Goal: Task Accomplishment & Management: Manage account settings

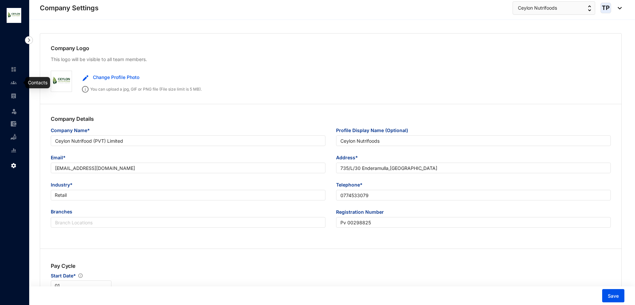
click at [11, 82] on link at bounding box center [19, 82] width 17 height 7
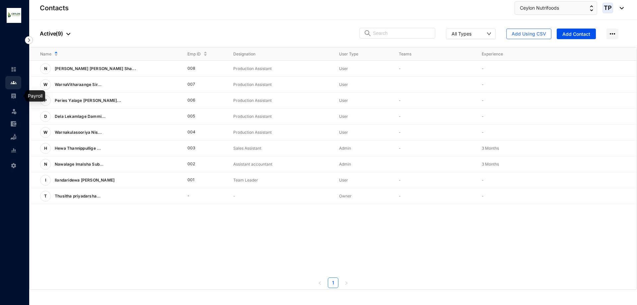
click at [12, 97] on img at bounding box center [14, 96] width 6 height 6
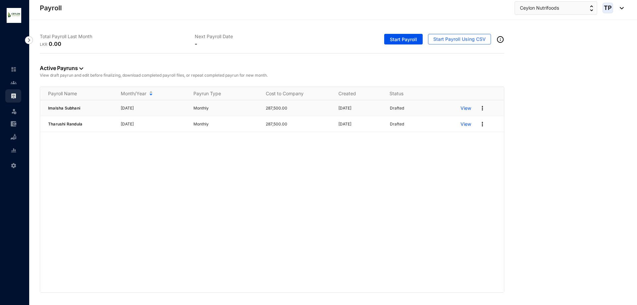
click at [481, 105] on img at bounding box center [482, 108] width 7 height 7
click at [466, 126] on p "Delete" at bounding box center [456, 121] width 47 height 11
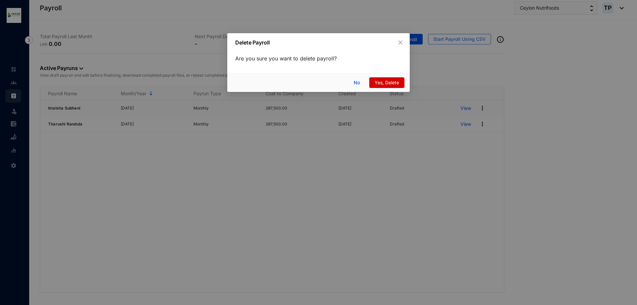
click at [381, 84] on span "Yes, Delete" at bounding box center [386, 82] width 25 height 7
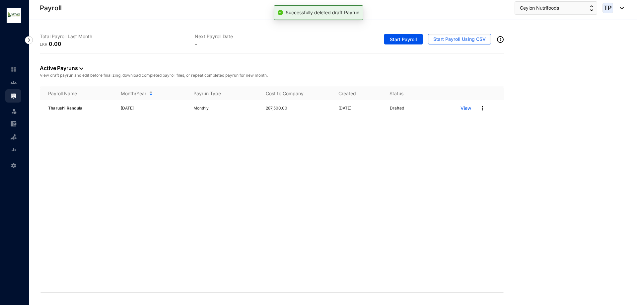
click at [481, 106] on img at bounding box center [482, 108] width 7 height 7
click at [468, 117] on p "Delete" at bounding box center [456, 121] width 47 height 11
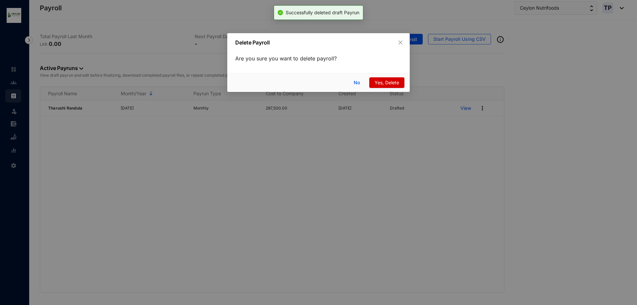
drag, startPoint x: 380, startPoint y: 77, endPoint x: 382, endPoint y: 83, distance: 6.0
click at [380, 77] on div "No Yes, Delete" at bounding box center [318, 82] width 182 height 19
click at [382, 83] on span "Yes, Delete" at bounding box center [386, 82] width 25 height 7
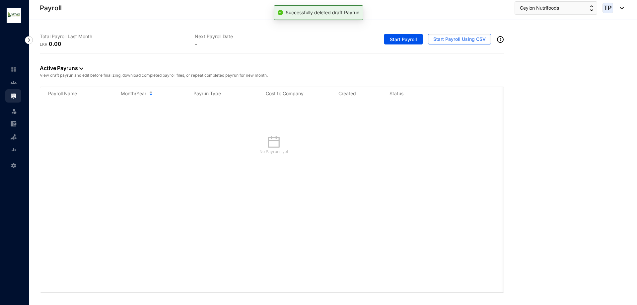
click at [8, 163] on div "Settings" at bounding box center [13, 164] width 16 height 15
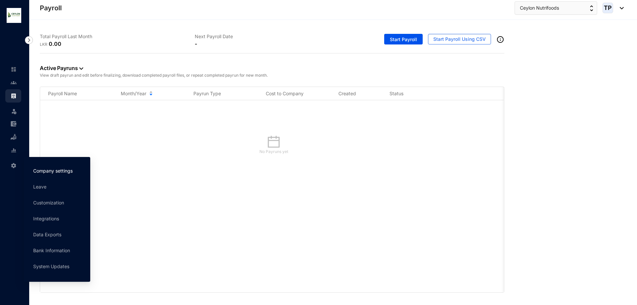
click at [56, 170] on link "Company settings" at bounding box center [52, 171] width 39 height 6
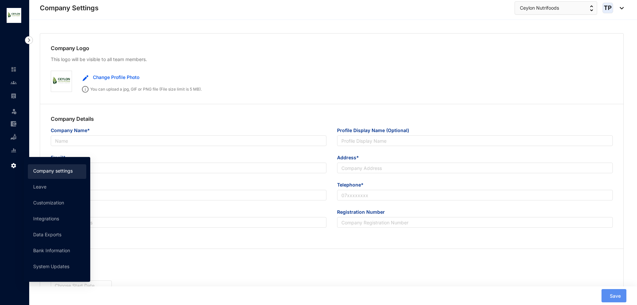
type input "Ceylon Nutrifood (PVT) Limited"
type input "Ceylon Nutrifoods"
type input "[EMAIL_ADDRESS][DOMAIN_NAME]"
type input "735/L/30 Enderamulla,[GEOGRAPHIC_DATA]"
type input "0774533079"
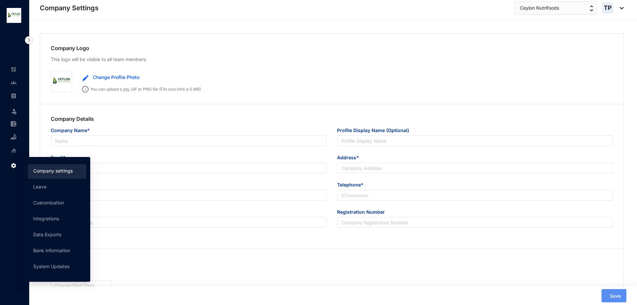
type input "Pv 00298825"
type input "WP"
type input "33158"
type input "16"
type input "9"
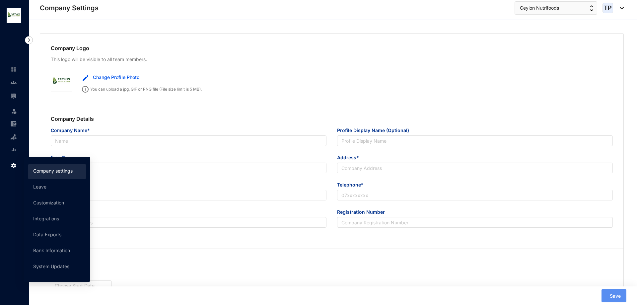
radio input "true"
checkbox input "true"
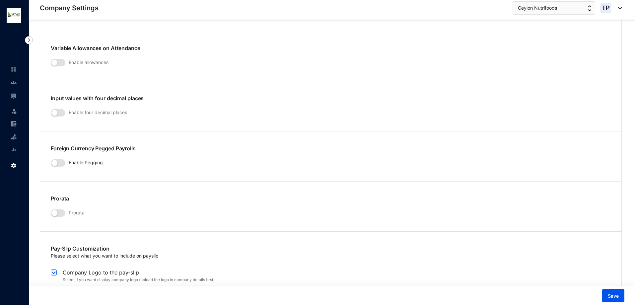
scroll to position [1061, 0]
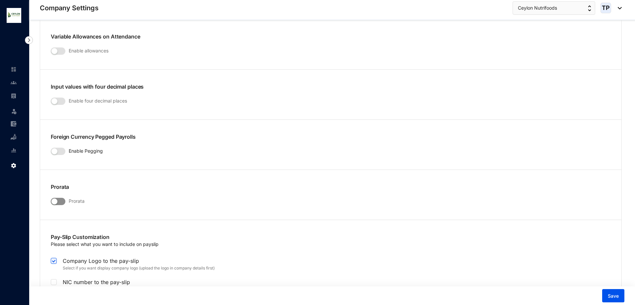
click at [58, 198] on span "button" at bounding box center [58, 201] width 15 height 7
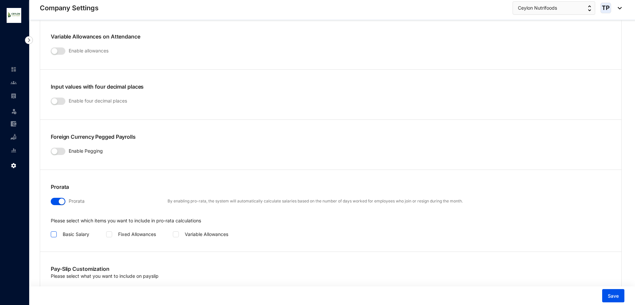
click at [52, 234] on input "checkbox" at bounding box center [53, 233] width 5 height 5
checkbox input "true"
click at [174, 236] on span at bounding box center [176, 234] width 6 height 6
click at [174, 236] on input "checkbox" at bounding box center [175, 233] width 5 height 5
checkbox input "true"
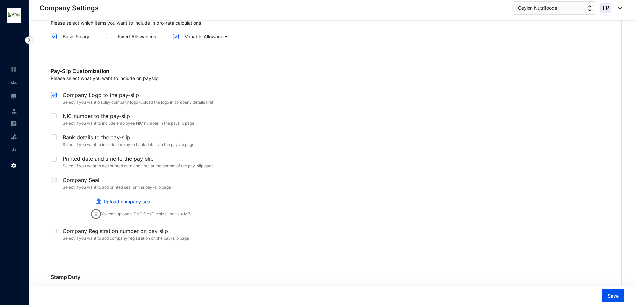
scroll to position [1260, 0]
click at [53, 118] on label at bounding box center [54, 114] width 6 height 7
click at [53, 116] on input "checkbox" at bounding box center [53, 114] width 5 height 5
checkbox input "true"
click at [54, 136] on input "checkbox" at bounding box center [53, 135] width 5 height 5
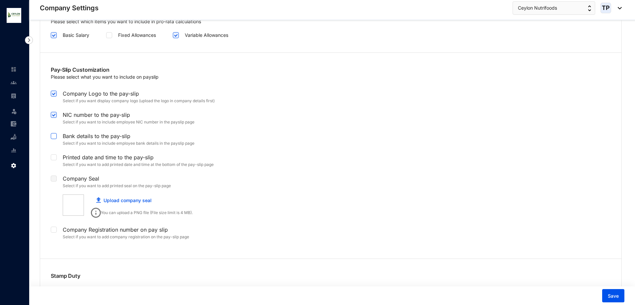
checkbox input "true"
click at [54, 158] on input "checkbox" at bounding box center [53, 156] width 5 height 5
checkbox input "true"
click at [613, 297] on span "Save" at bounding box center [612, 295] width 11 height 7
click at [621, 298] on button "Save" at bounding box center [613, 295] width 22 height 13
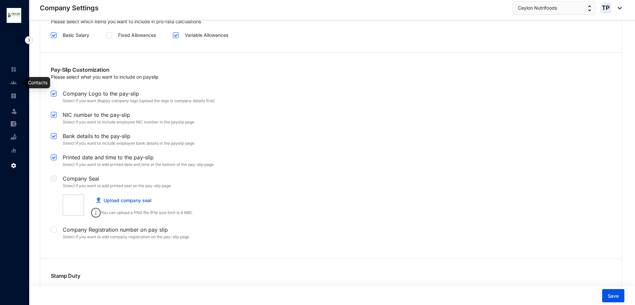
click at [11, 83] on link at bounding box center [19, 82] width 17 height 7
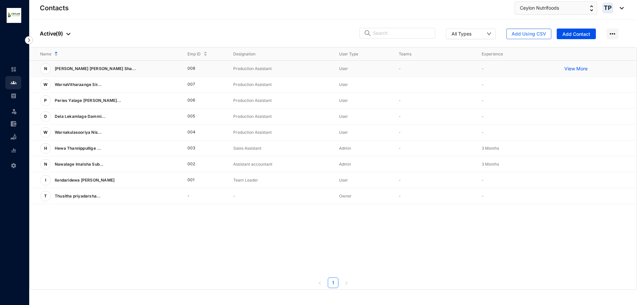
click at [574, 69] on p "View More" at bounding box center [577, 68] width 27 height 7
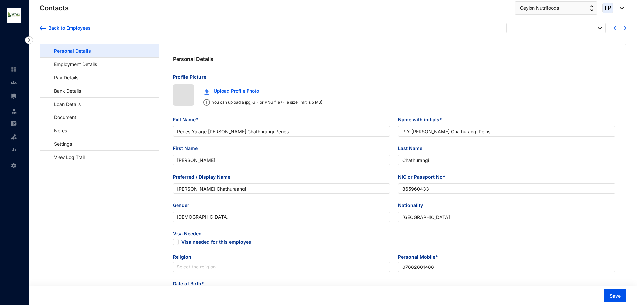
type input "[DATE]"
checkbox input "false"
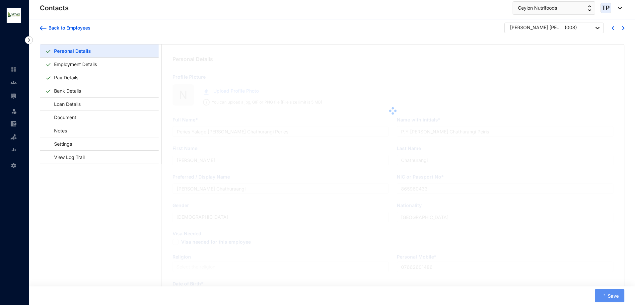
type input "[PERSON_NAME] [PERSON_NAME] Shadeera Senuri Dewage"
type input "[PERSON_NAME] Shadheera Senuri Dewage"
type input "Shadeera"
type input "Senuri"
type input "Shadeera Senuri"
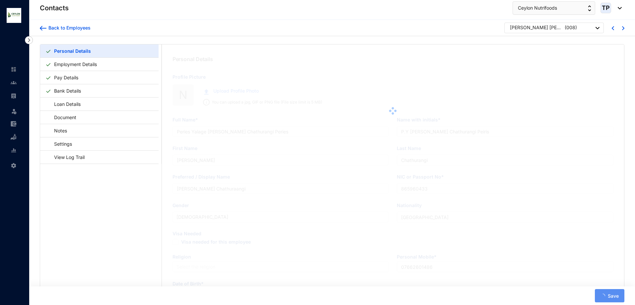
type input "200278802850"
type input "[GEOGRAPHIC_DATA]"
type input "0743599402"
type input "No,80 Medagoda,Naththandiya"
type input "[PERSON_NAME]"
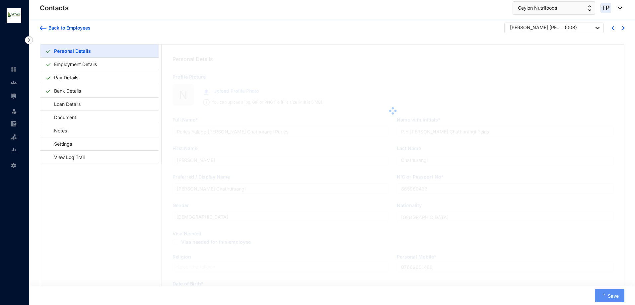
type input "0760426311"
type input "[DATE]"
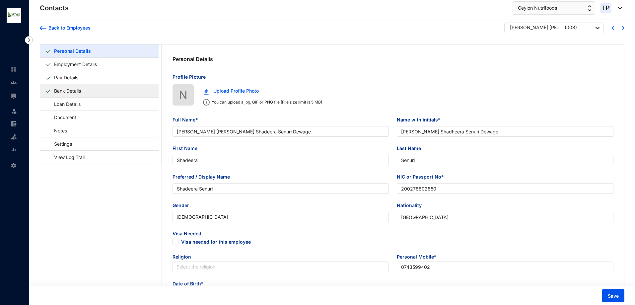
click at [84, 92] on link "Bank Details" at bounding box center [67, 91] width 32 height 14
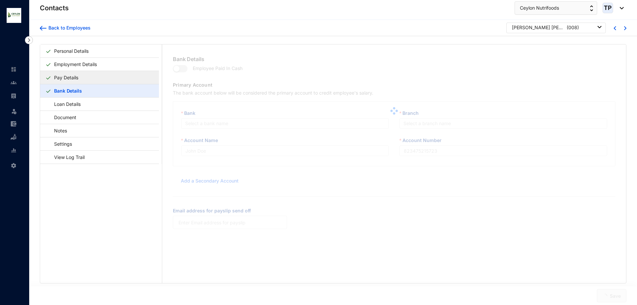
type input "Shadeera Senuri"
type input "7775707"
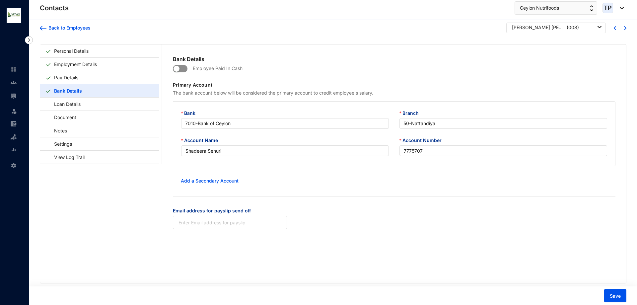
click at [178, 72] on span "button" at bounding box center [180, 68] width 15 height 7
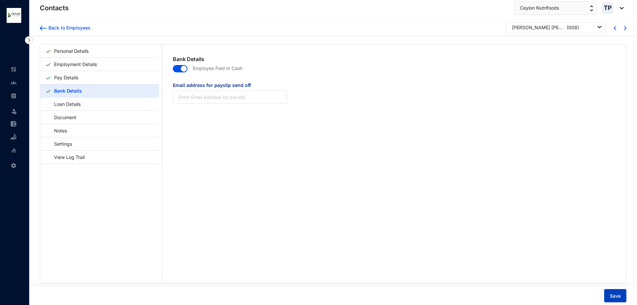
click at [617, 297] on span "Save" at bounding box center [614, 295] width 11 height 7
click at [18, 84] on link at bounding box center [19, 82] width 17 height 7
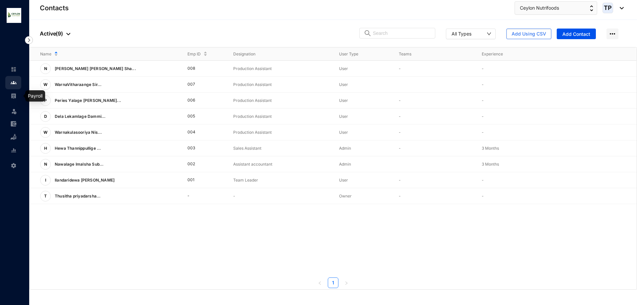
click at [16, 90] on div at bounding box center [14, 93] width 6 height 6
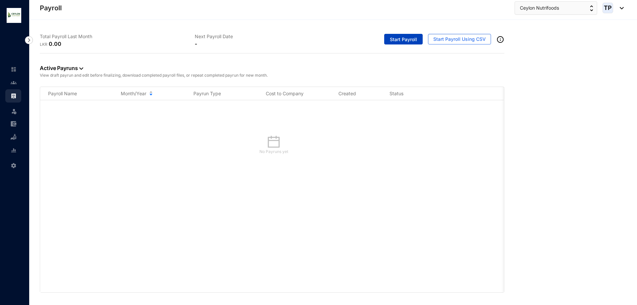
click at [411, 38] on span "Start Payroll" at bounding box center [403, 39] width 27 height 7
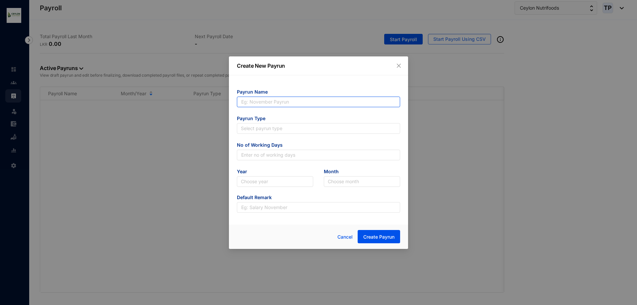
click at [338, 102] on input "text" at bounding box center [318, 101] width 163 height 11
type input "August"
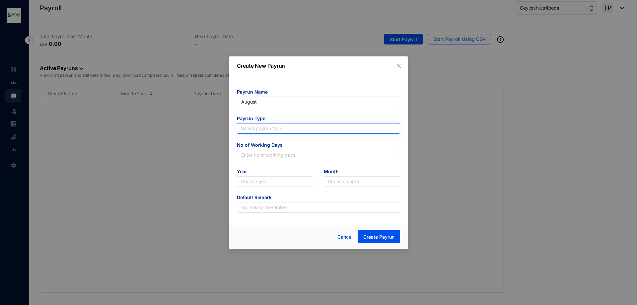
type input "August"
click at [334, 129] on input "search" at bounding box center [318, 128] width 155 height 10
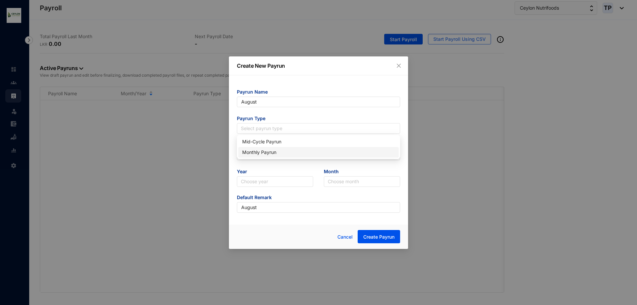
click at [332, 153] on div "Monthly Payrun" at bounding box center [318, 152] width 153 height 7
click at [334, 160] on input "text" at bounding box center [318, 155] width 163 height 11
type input "25"
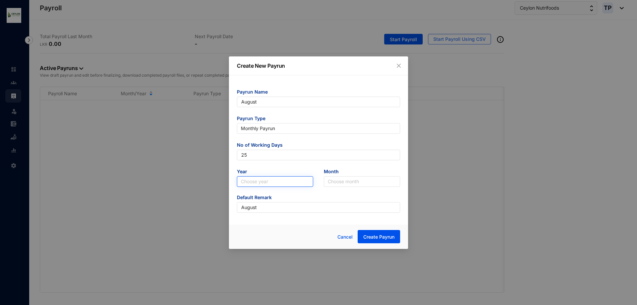
click at [279, 182] on input "search" at bounding box center [275, 181] width 68 height 10
click at [276, 203] on div "2025" at bounding box center [275, 205] width 66 height 7
click at [348, 178] on input "search" at bounding box center [362, 181] width 68 height 10
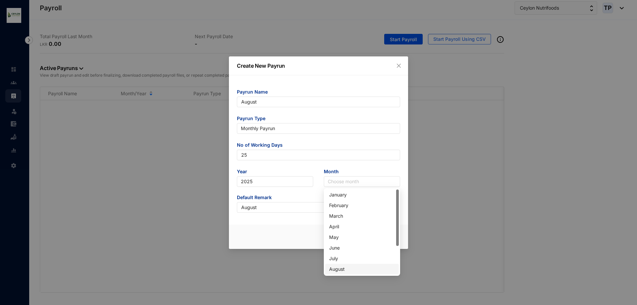
click at [351, 264] on div "August" at bounding box center [362, 269] width 74 height 11
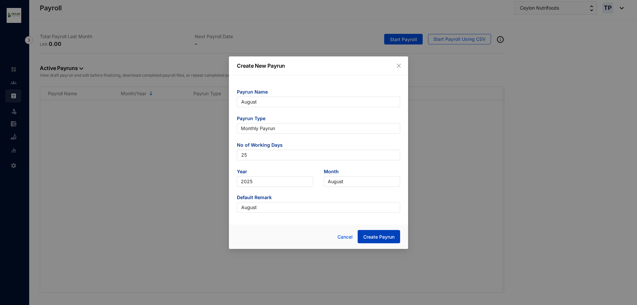
click at [376, 235] on span "Create Payrun" at bounding box center [378, 236] width 31 height 7
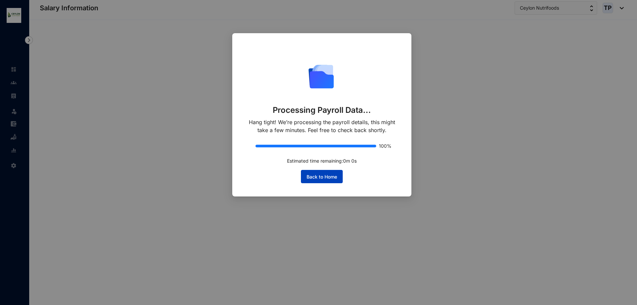
click at [334, 175] on span "Back to Home" at bounding box center [321, 176] width 31 height 7
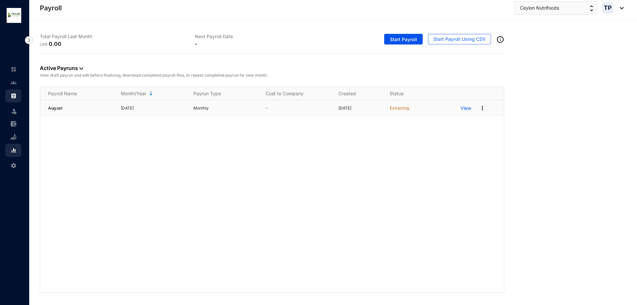
click at [466, 106] on p "View" at bounding box center [465, 108] width 11 height 7
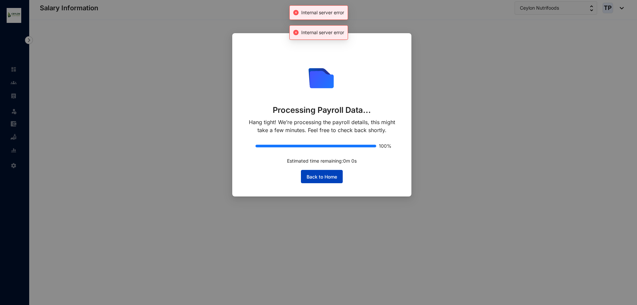
click at [317, 179] on span "Back to Home" at bounding box center [321, 176] width 31 height 7
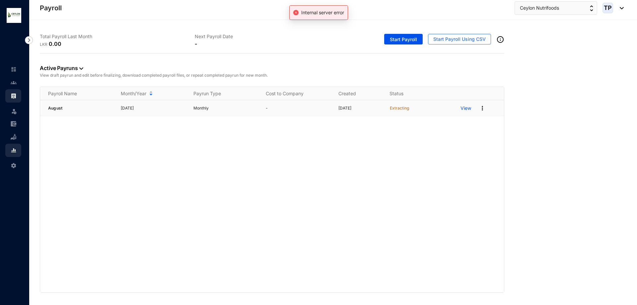
click at [482, 110] on img at bounding box center [482, 108] width 7 height 7
click at [474, 118] on p "Delete" at bounding box center [456, 121] width 47 height 11
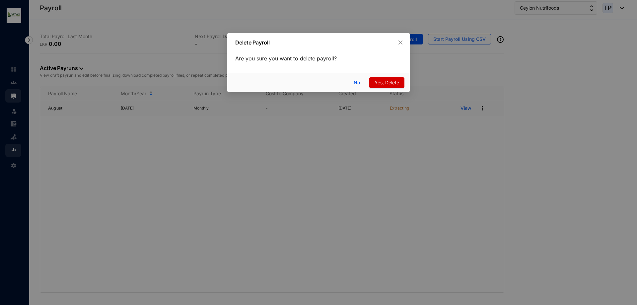
click at [382, 83] on span "Yes, Delete" at bounding box center [386, 82] width 25 height 7
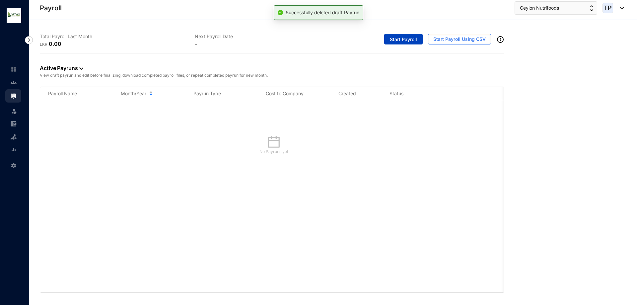
click at [402, 39] on span "Start Payroll" at bounding box center [403, 39] width 27 height 7
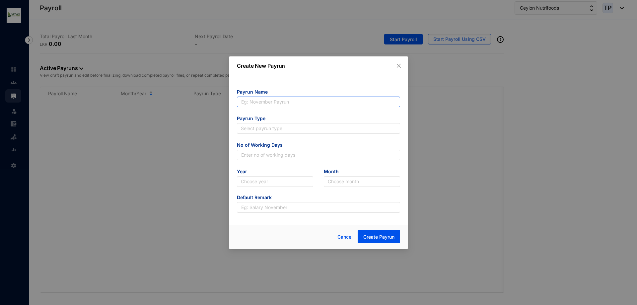
click at [326, 103] on input "text" at bounding box center [318, 101] width 163 height 11
type input "Imalsha Subhani"
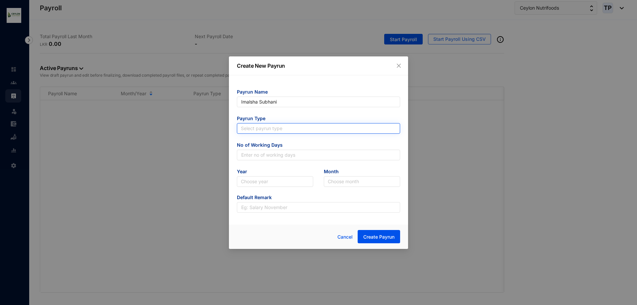
type input "Imalsha Subhani"
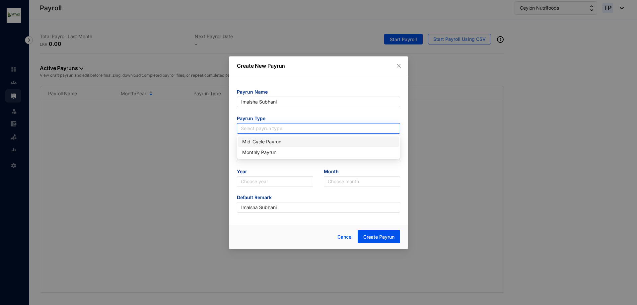
click at [295, 128] on input "search" at bounding box center [318, 128] width 155 height 10
click at [296, 151] on div "Monthly Payrun" at bounding box center [318, 152] width 153 height 7
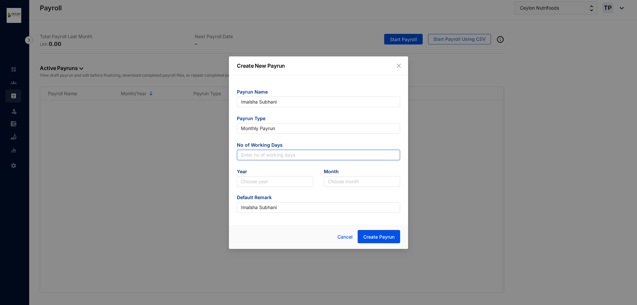
click at [294, 152] on input "text" at bounding box center [318, 155] width 163 height 11
type input "25"
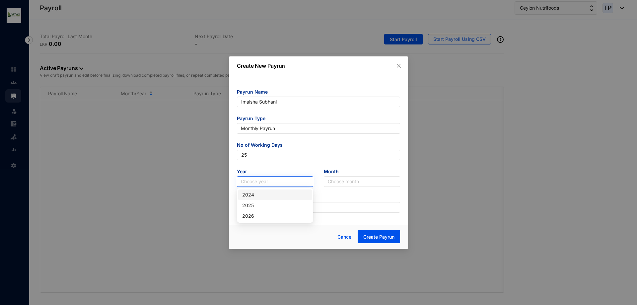
click at [287, 178] on input "search" at bounding box center [275, 181] width 68 height 10
click at [282, 208] on div "2025" at bounding box center [275, 205] width 66 height 7
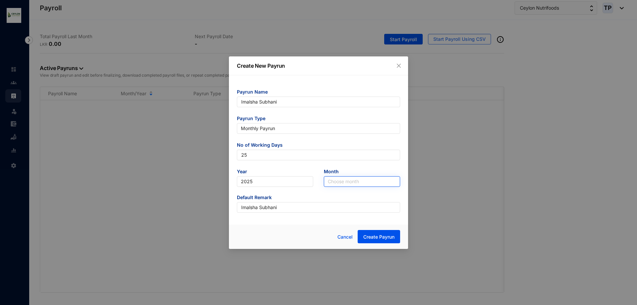
click at [351, 182] on input "search" at bounding box center [362, 181] width 68 height 10
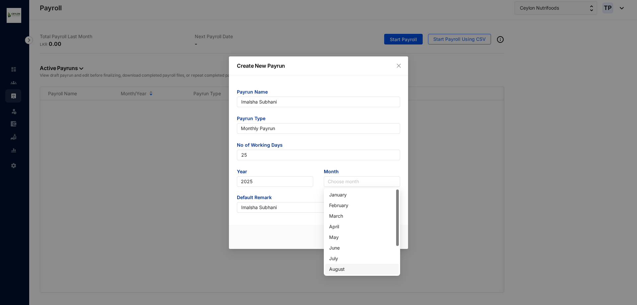
click at [348, 270] on div "August" at bounding box center [362, 268] width 66 height 7
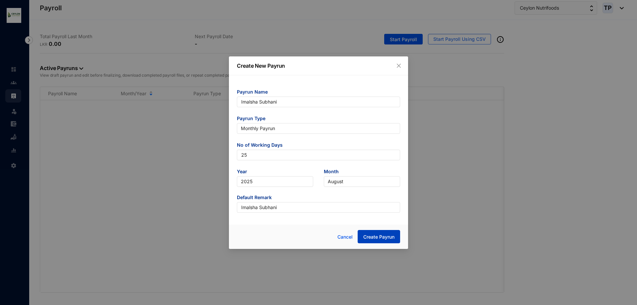
click at [381, 241] on button "Create Payrun" at bounding box center [378, 236] width 42 height 13
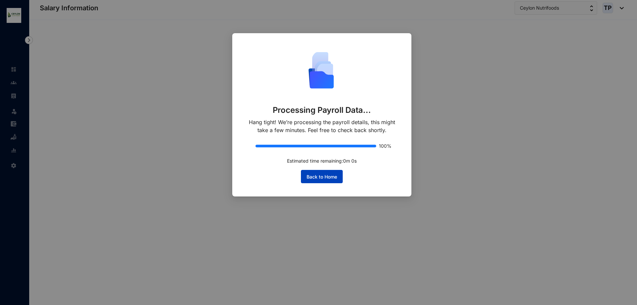
click at [328, 176] on span "Back to Home" at bounding box center [321, 176] width 31 height 7
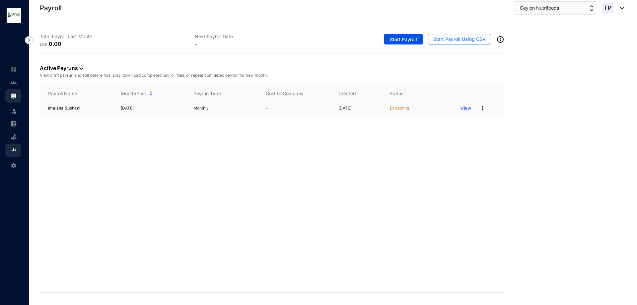
click at [468, 110] on p "View" at bounding box center [465, 108] width 11 height 7
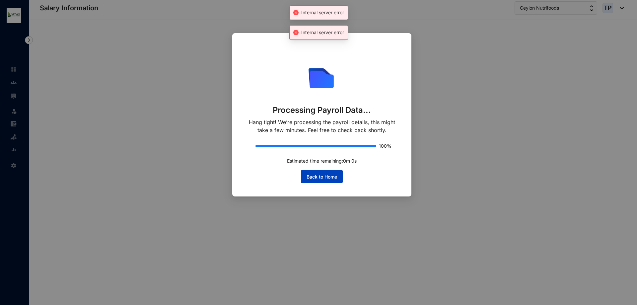
click at [322, 172] on button "Back to Home" at bounding box center [322, 176] width 42 height 13
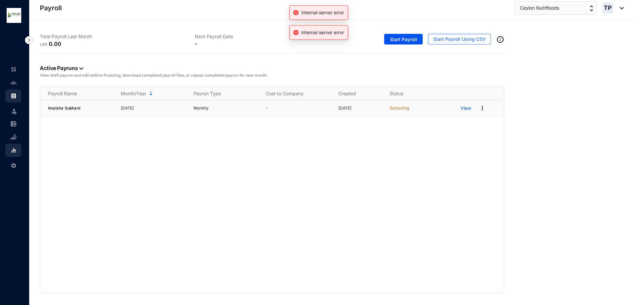
click at [482, 109] on img at bounding box center [482, 108] width 7 height 7
click at [470, 125] on p "Delete" at bounding box center [456, 121] width 47 height 11
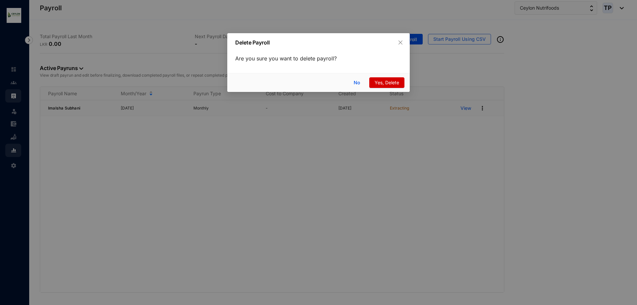
click at [375, 79] on button "Yes, Delete" at bounding box center [386, 82] width 35 height 11
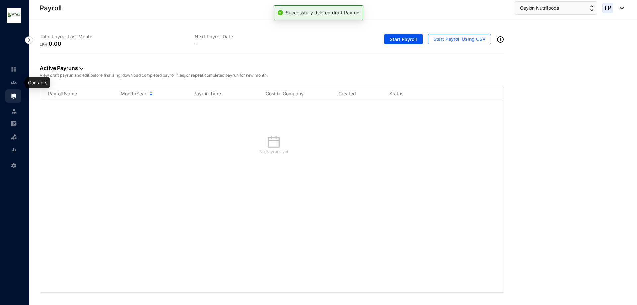
click at [11, 83] on link at bounding box center [19, 82] width 17 height 7
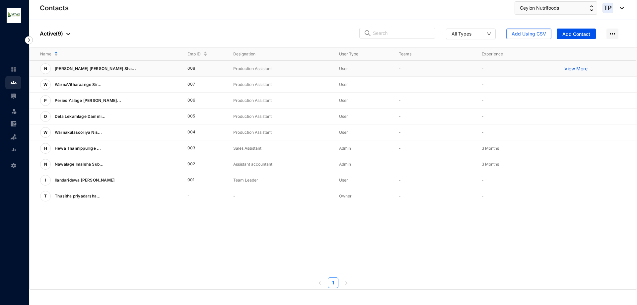
click at [574, 65] on p "View More" at bounding box center [577, 68] width 27 height 7
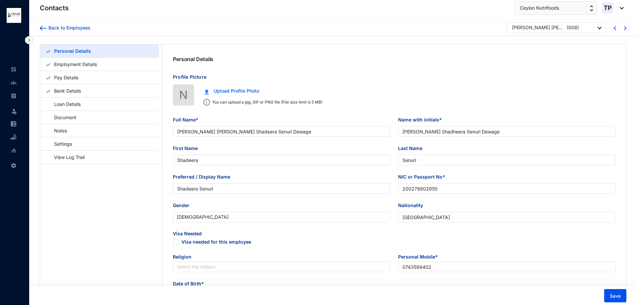
type input "[DATE]"
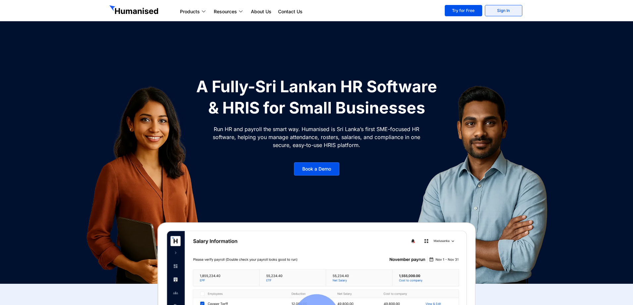
click at [496, 12] on link "Sign In" at bounding box center [503, 10] width 37 height 11
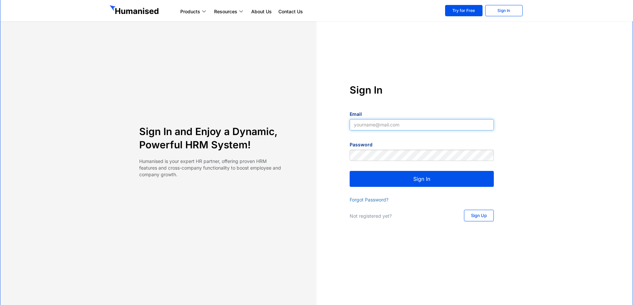
type input "yapa2009@yahoo.com"
click at [441, 181] on button "Sign In" at bounding box center [422, 179] width 144 height 16
